Goal: Check status

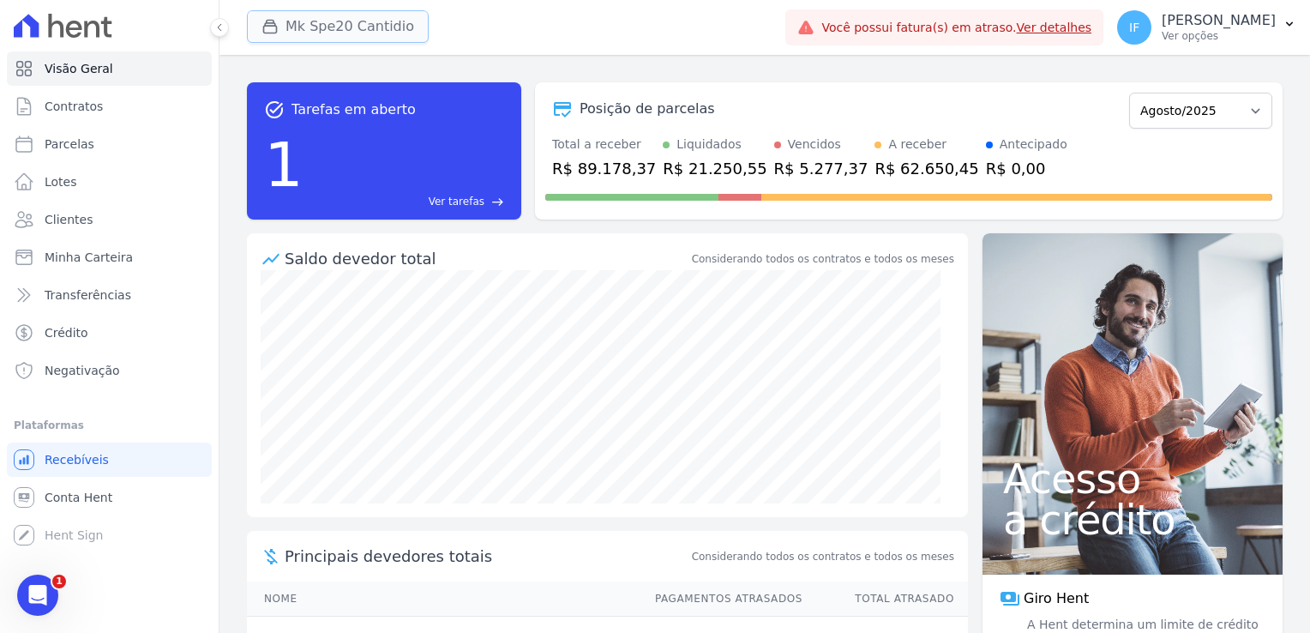
click at [381, 31] on button "Mk Spe20 Cantidio" at bounding box center [338, 26] width 182 height 33
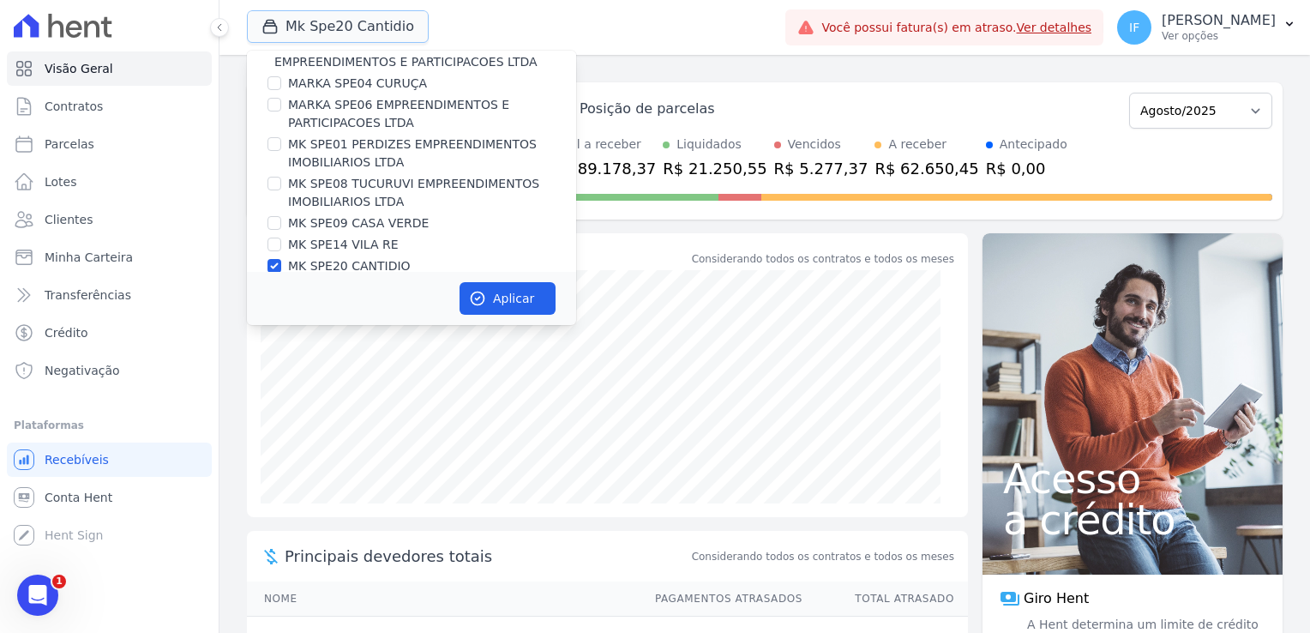
scroll to position [45, 0]
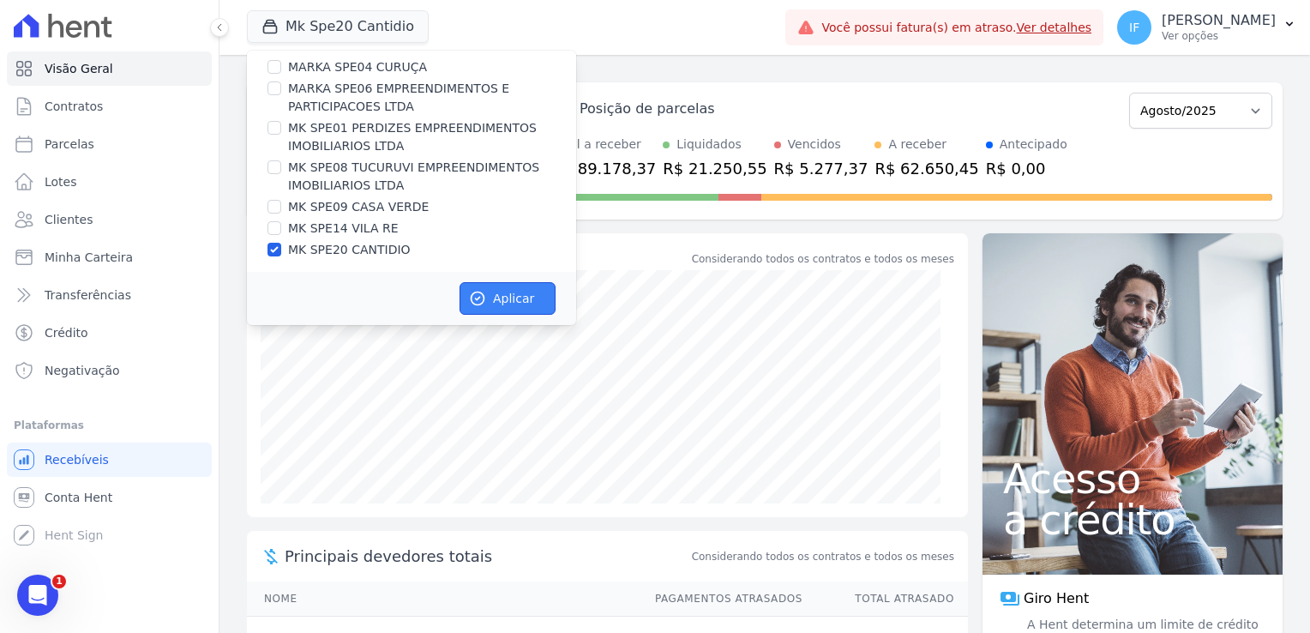
click at [514, 285] on button "Aplicar" at bounding box center [507, 298] width 96 height 33
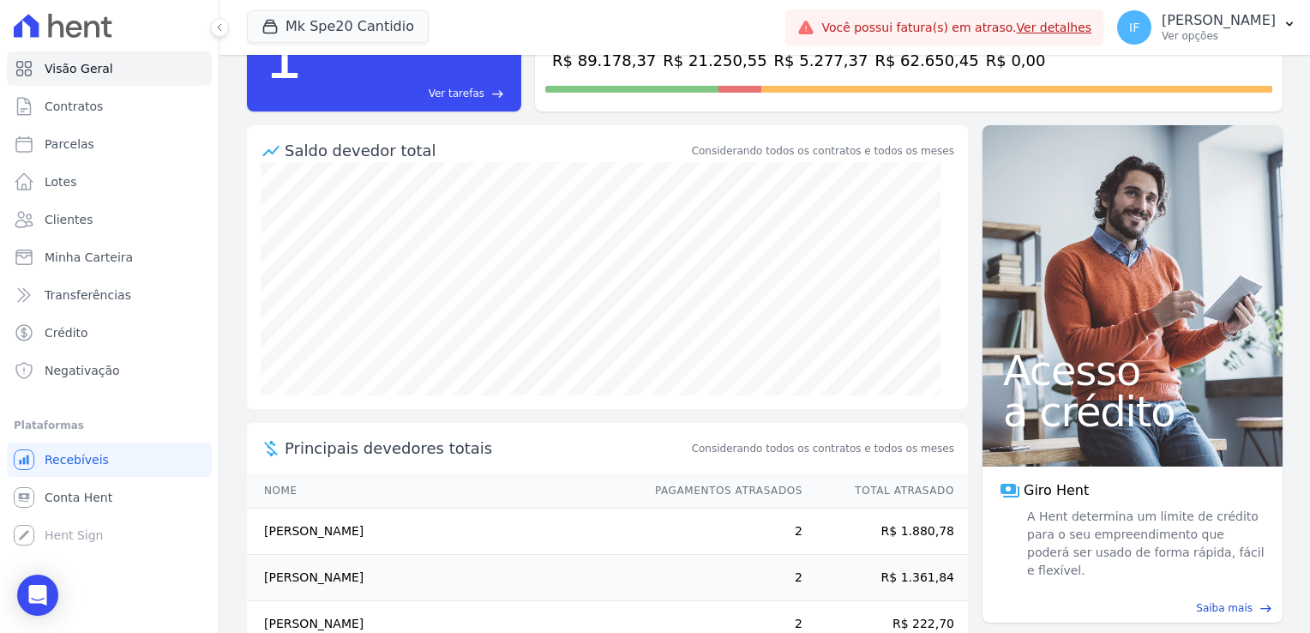
scroll to position [0, 0]
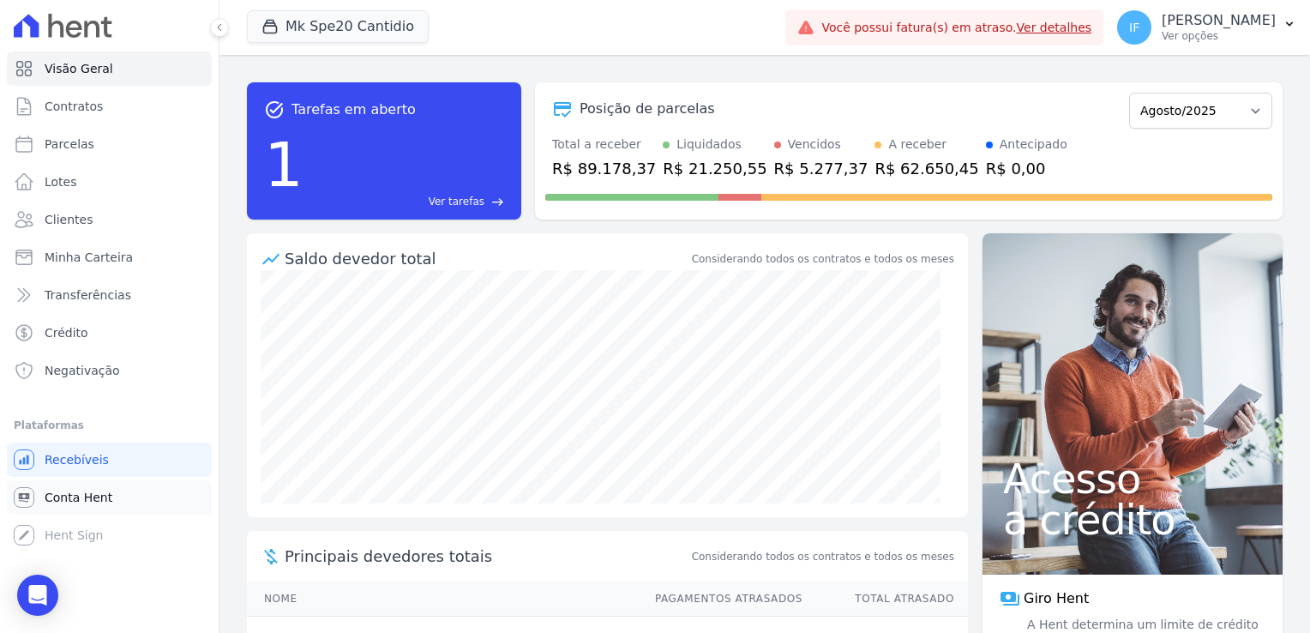
click at [58, 498] on span "Conta Hent" at bounding box center [79, 497] width 68 height 17
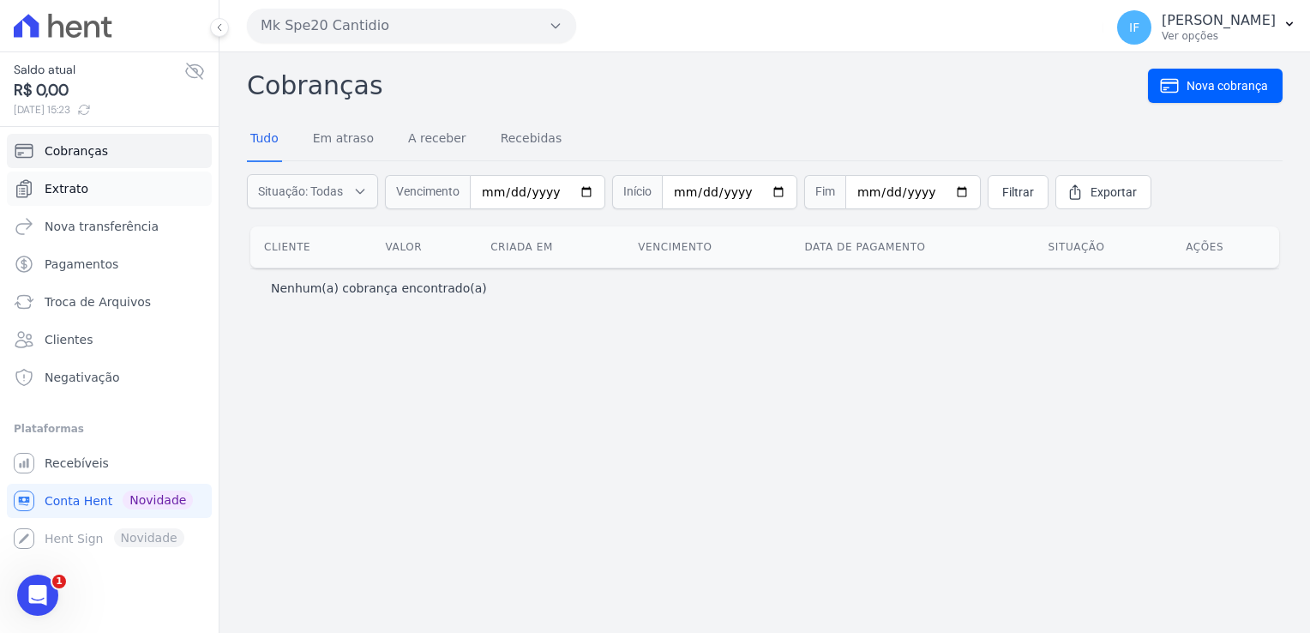
click at [66, 186] on span "Extrato" at bounding box center [67, 188] width 44 height 17
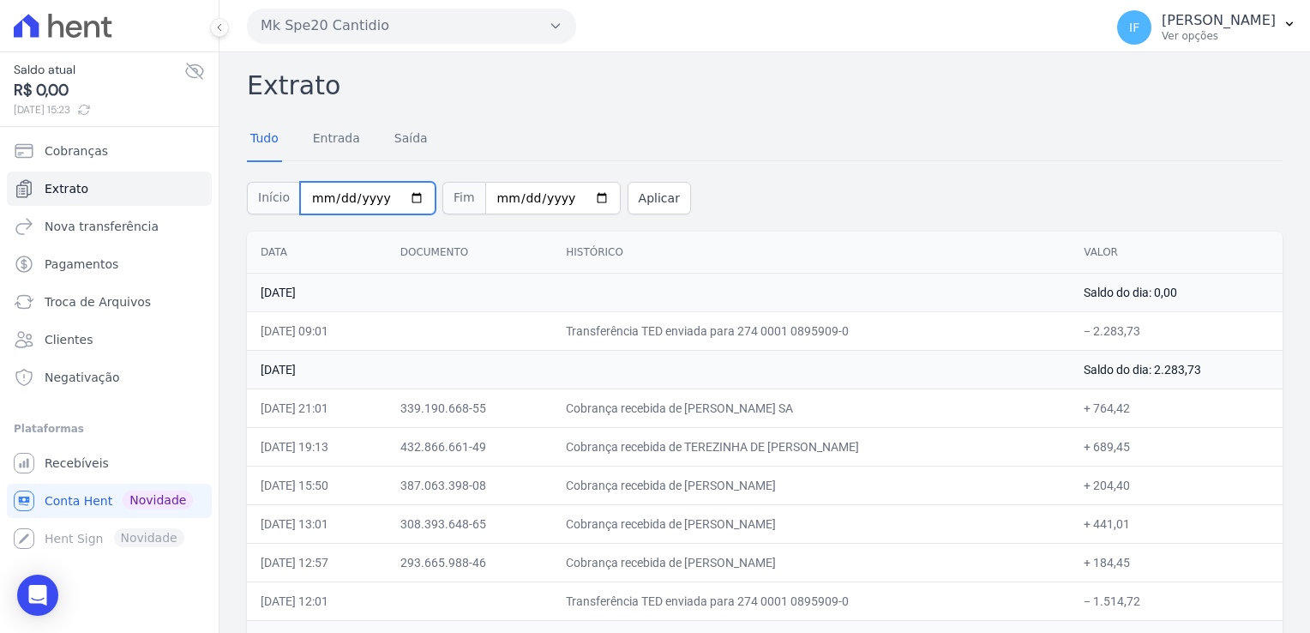
click at [403, 197] on input "2025-08-01" at bounding box center [367, 198] width 135 height 33
type input "[DATE]"
click at [576, 195] on input "2025-08-13" at bounding box center [552, 198] width 135 height 33
type input "[DATE]"
click at [636, 201] on button "Aplicar" at bounding box center [658, 198] width 63 height 33
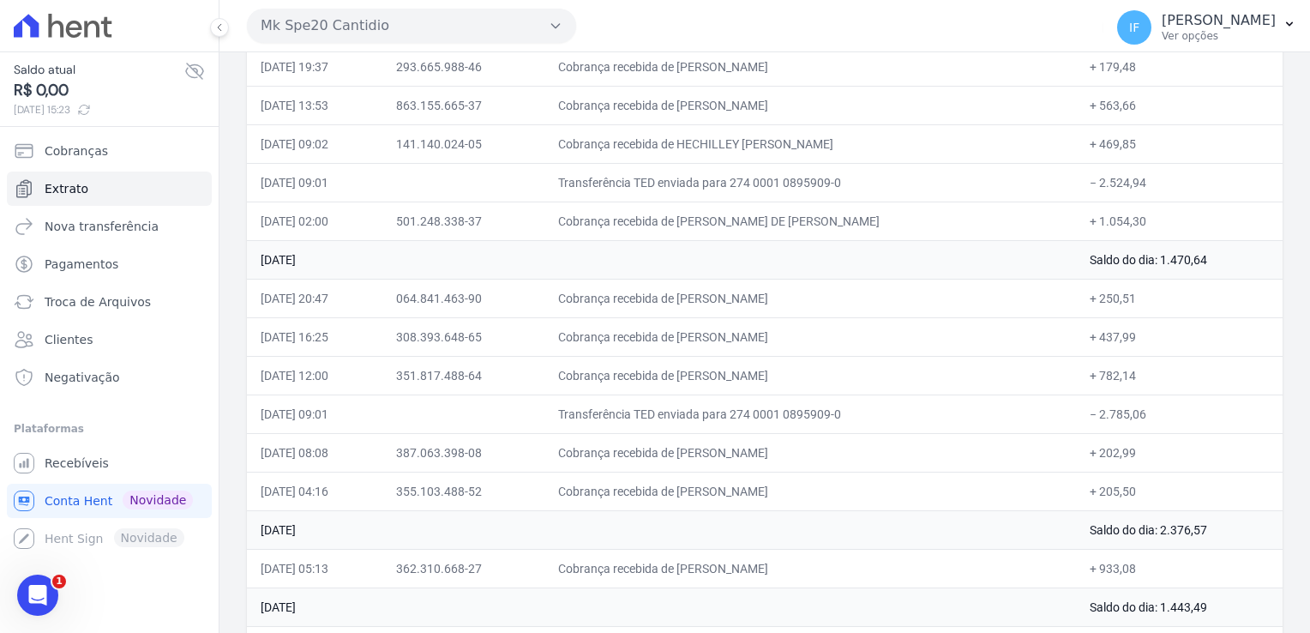
scroll to position [4490, 0]
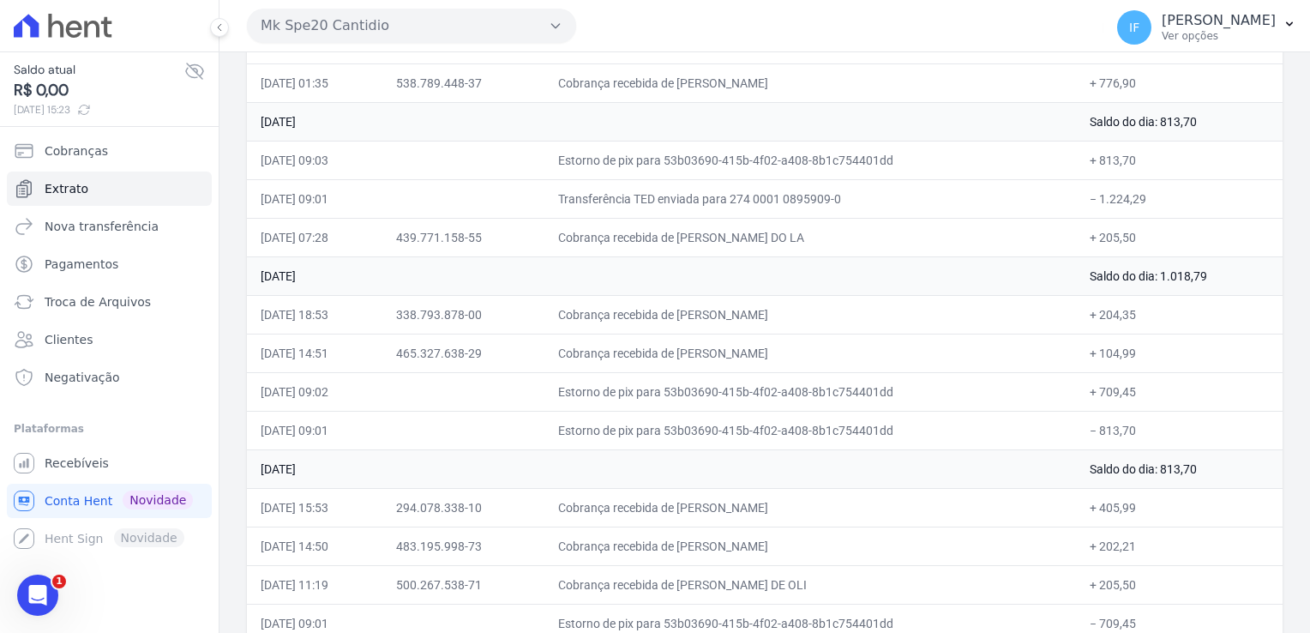
drag, startPoint x: 247, startPoint y: 81, endPoint x: 1166, endPoint y: 593, distance: 1051.7
drag, startPoint x: 1166, startPoint y: 593, endPoint x: 1114, endPoint y: 441, distance: 161.0
copy div "Loremip Dolo Sitamet Conse Adipis Eli Seddoei Temp Incididun Utlaboree Dolor 65…"
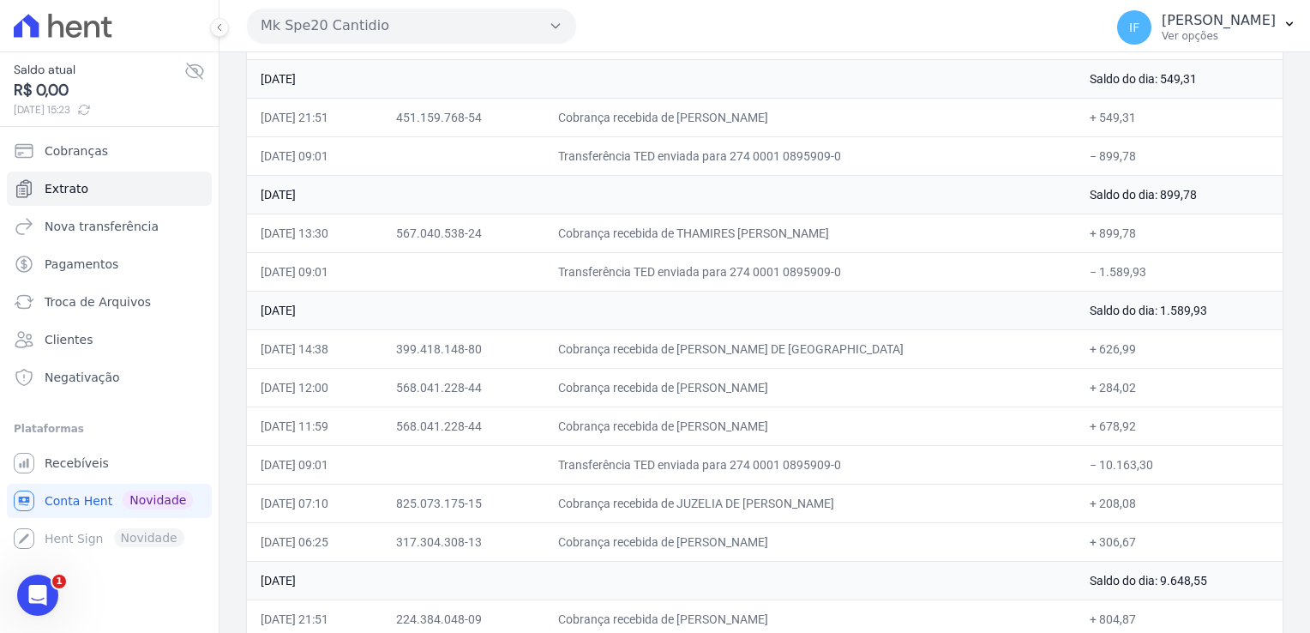
scroll to position [0, 0]
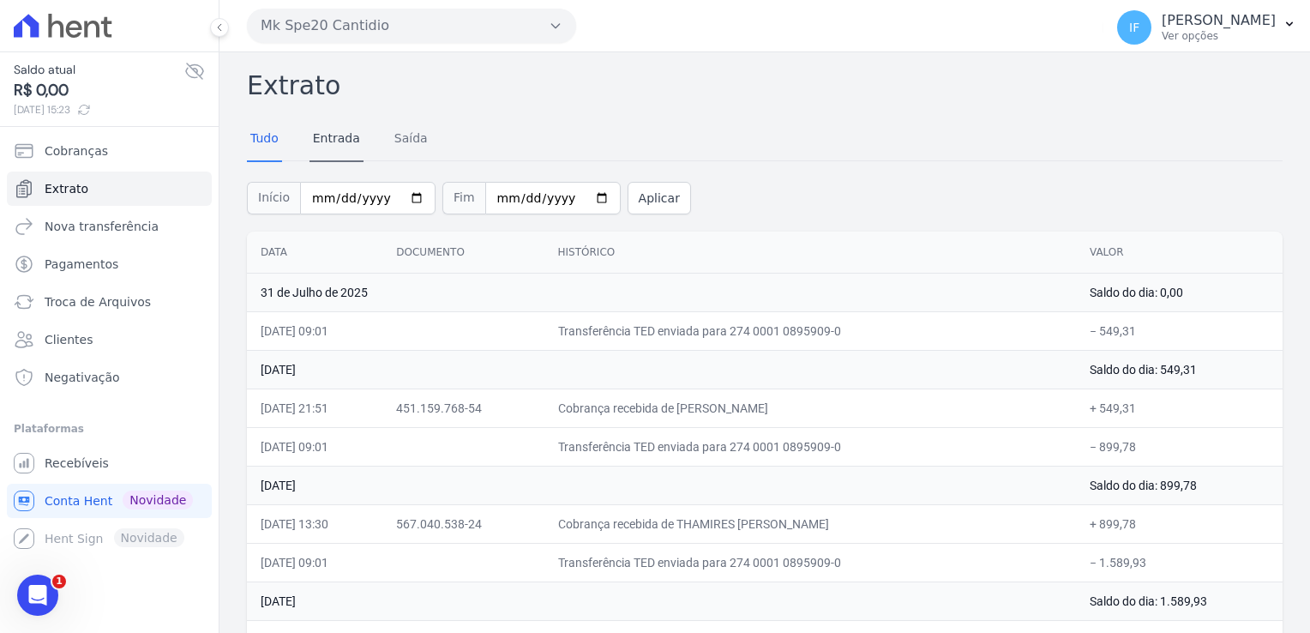
click at [339, 141] on link "Entrada" at bounding box center [336, 139] width 54 height 45
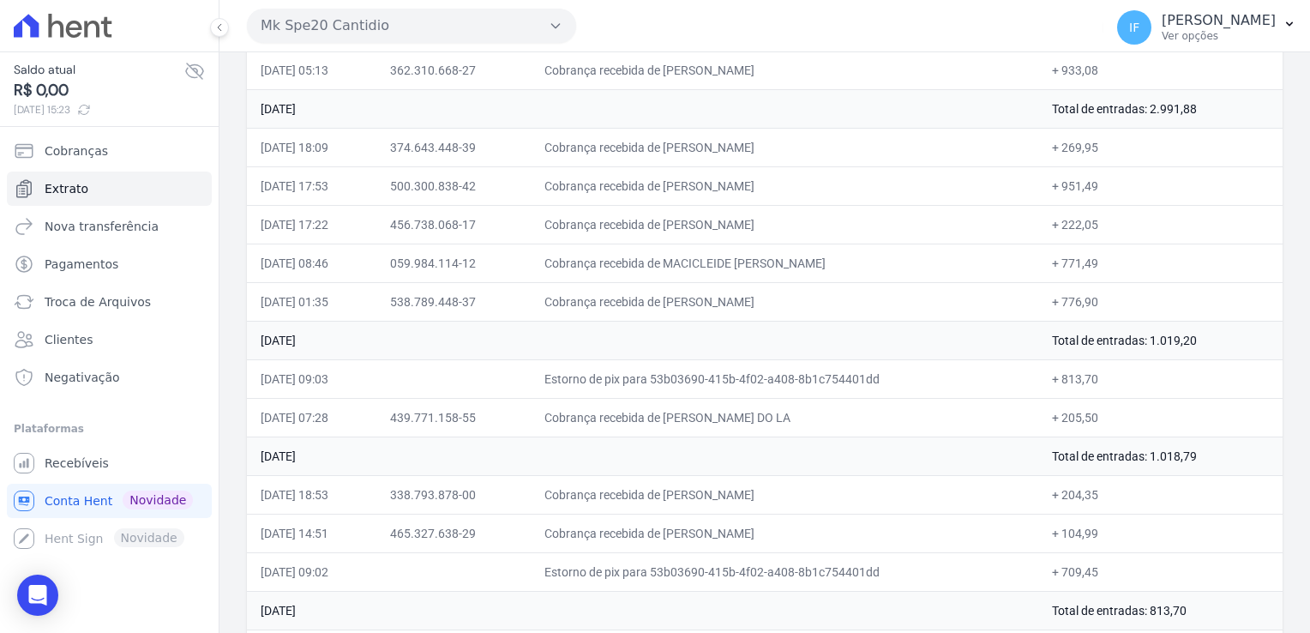
scroll to position [3607, 0]
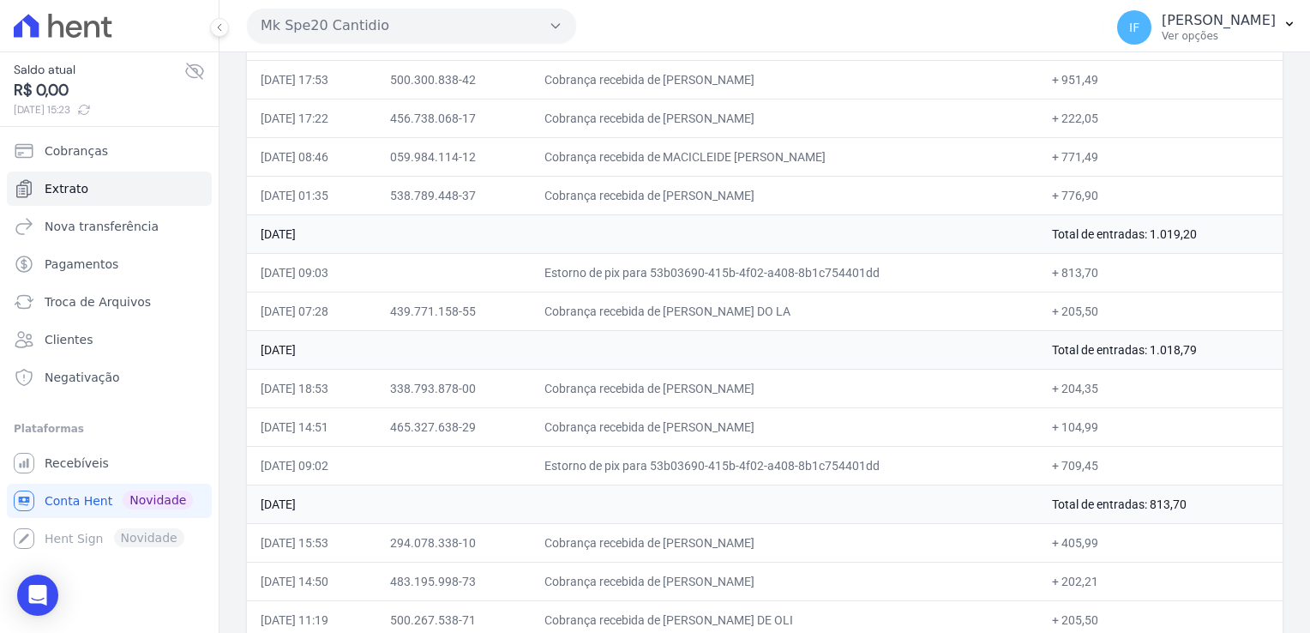
drag, startPoint x: 243, startPoint y: 74, endPoint x: 1113, endPoint y: 585, distance: 1008.1
copy div "Loremip Dolo Sitamet Conse Adipis Eli Seddoei Temp Incididun Utlaboree Dolor 56…"
